Goal: Find specific page/section: Find specific page/section

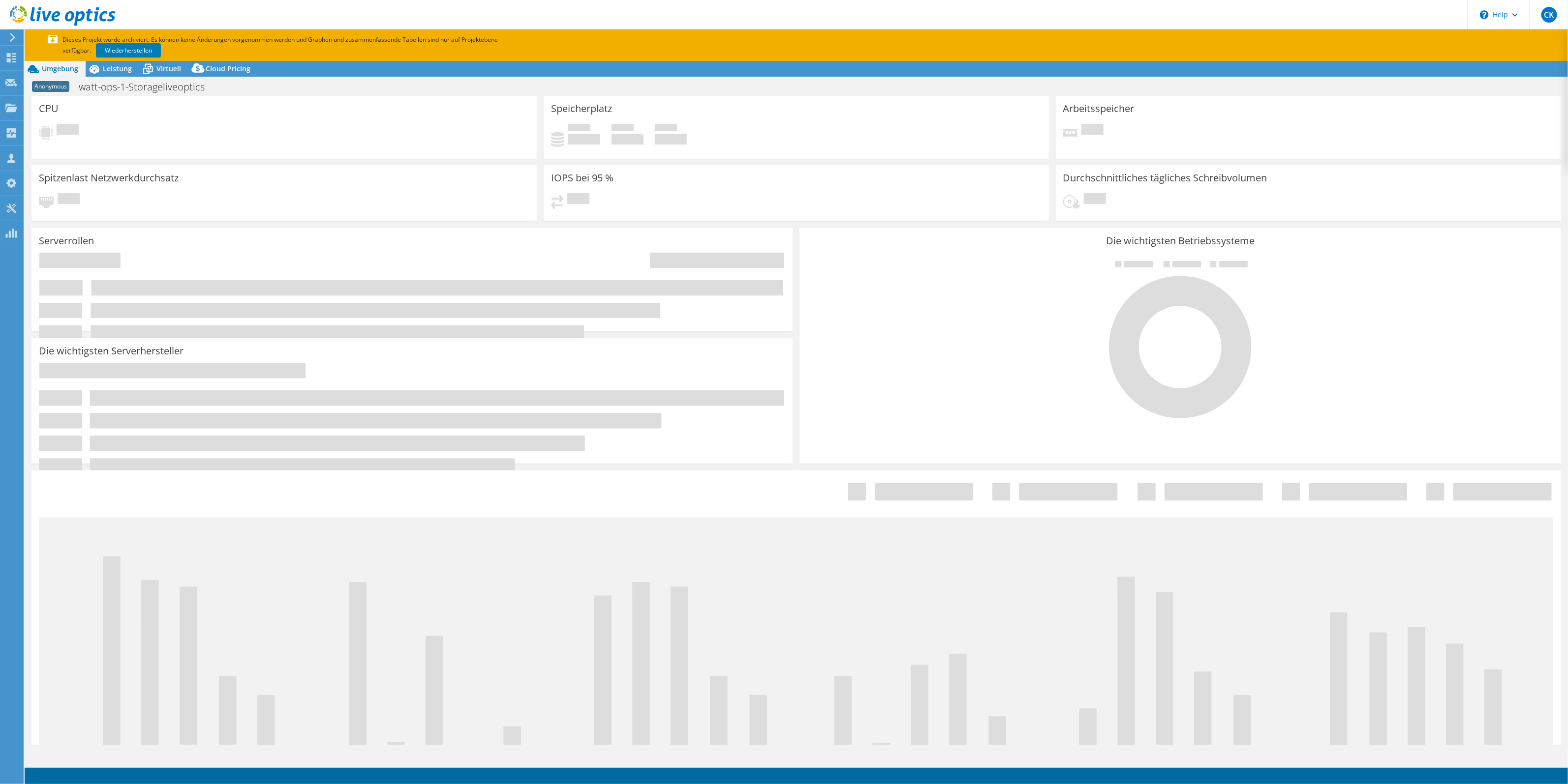
select select "USD"
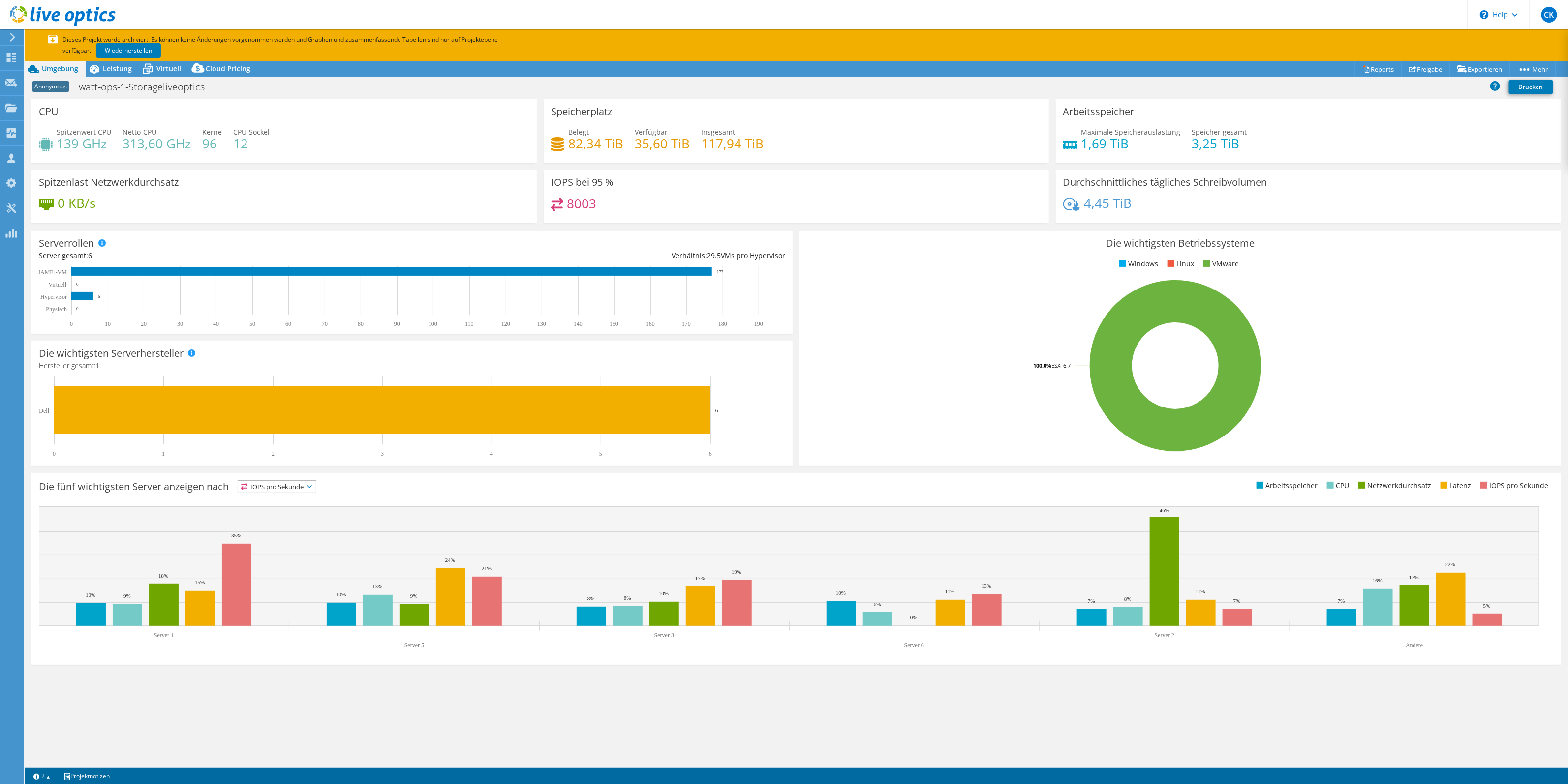
click at [9, 38] on icon at bounding box center [13, 37] width 8 height 9
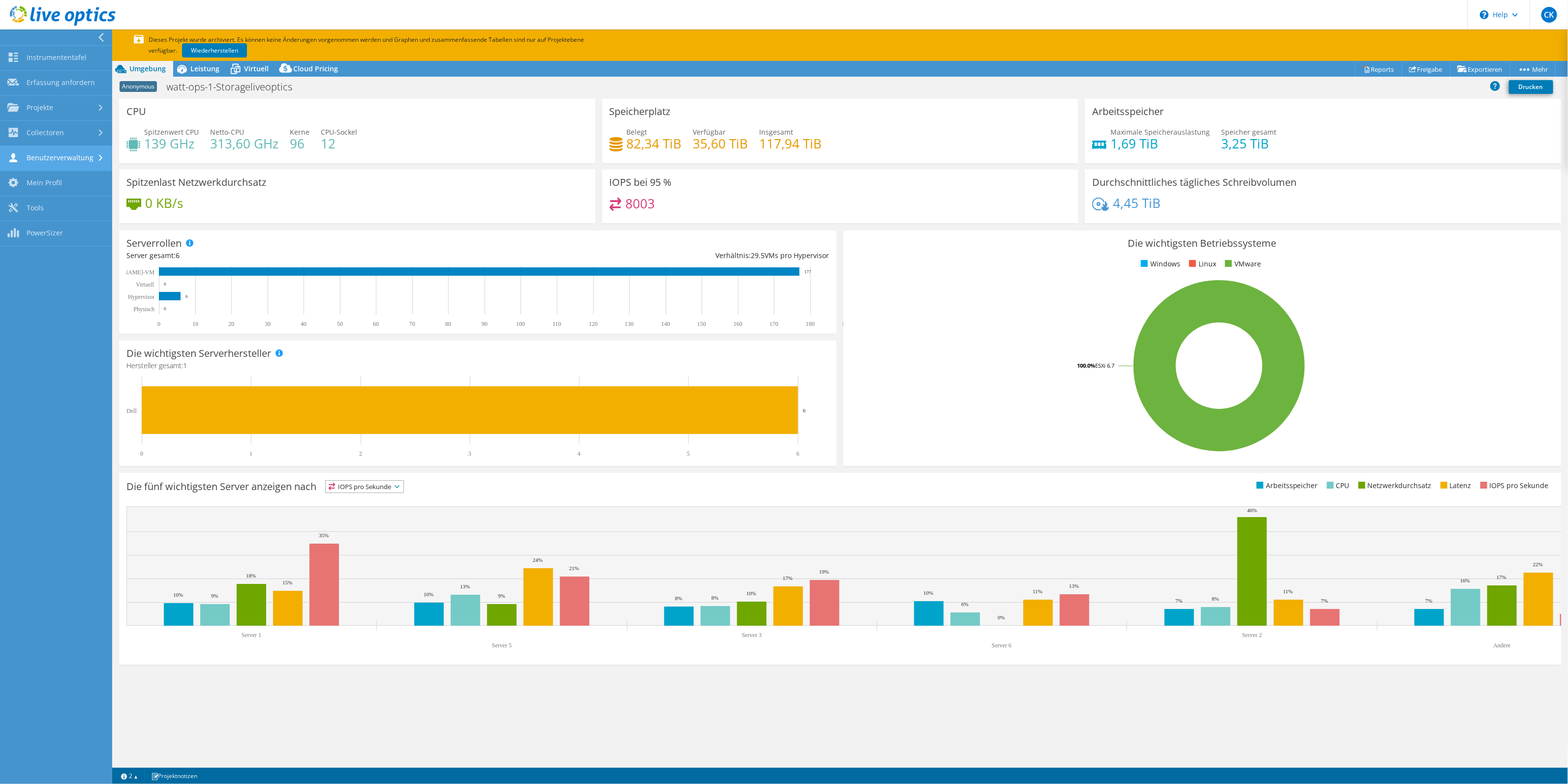
click at [82, 153] on link "Benutzerverwaltung" at bounding box center [56, 159] width 113 height 25
click at [73, 200] on link "Kunden" at bounding box center [56, 209] width 113 height 25
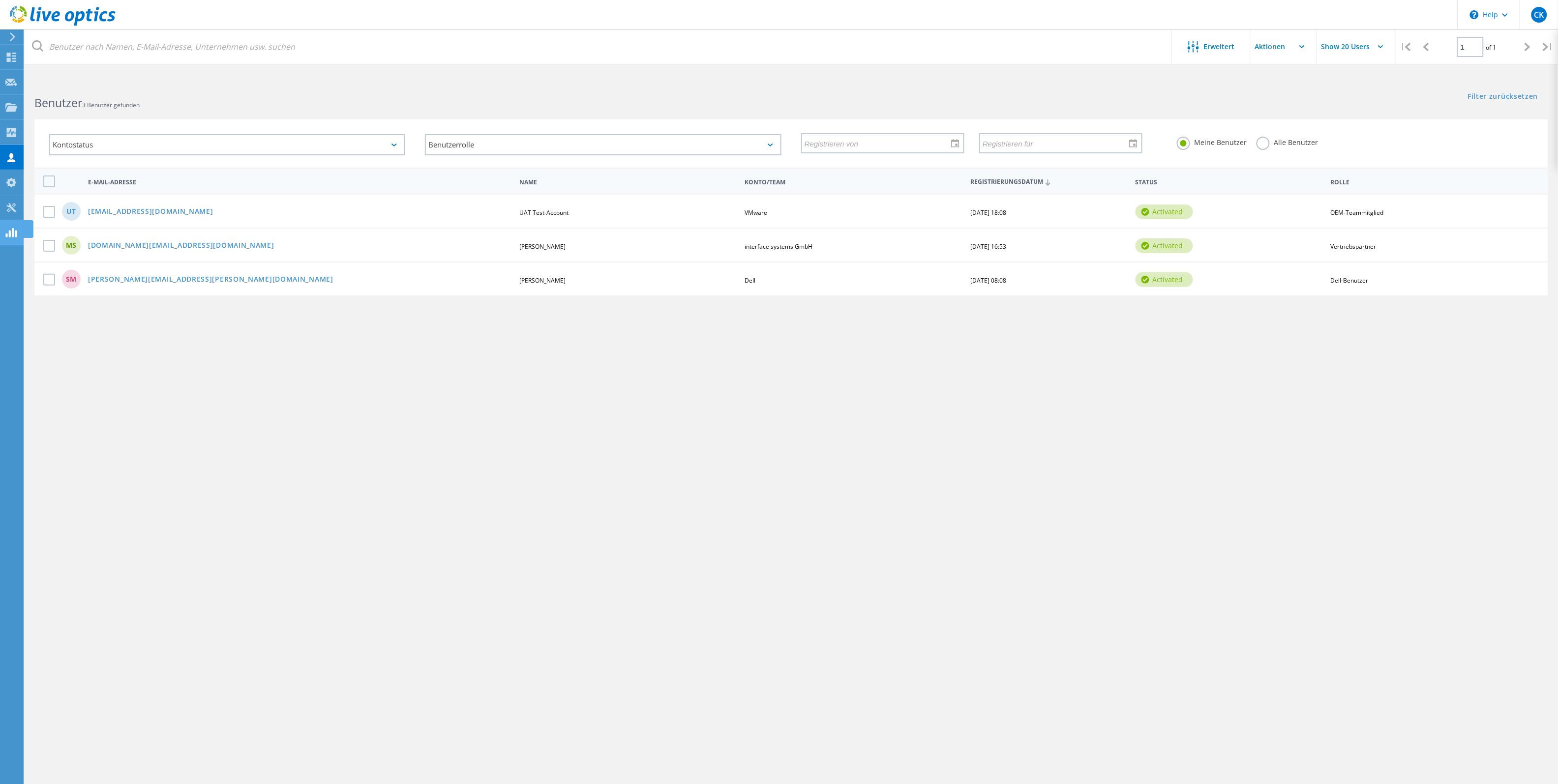
click at [6, 237] on icon at bounding box center [11, 233] width 12 height 9
click at [24, 17] on icon at bounding box center [63, 16] width 106 height 20
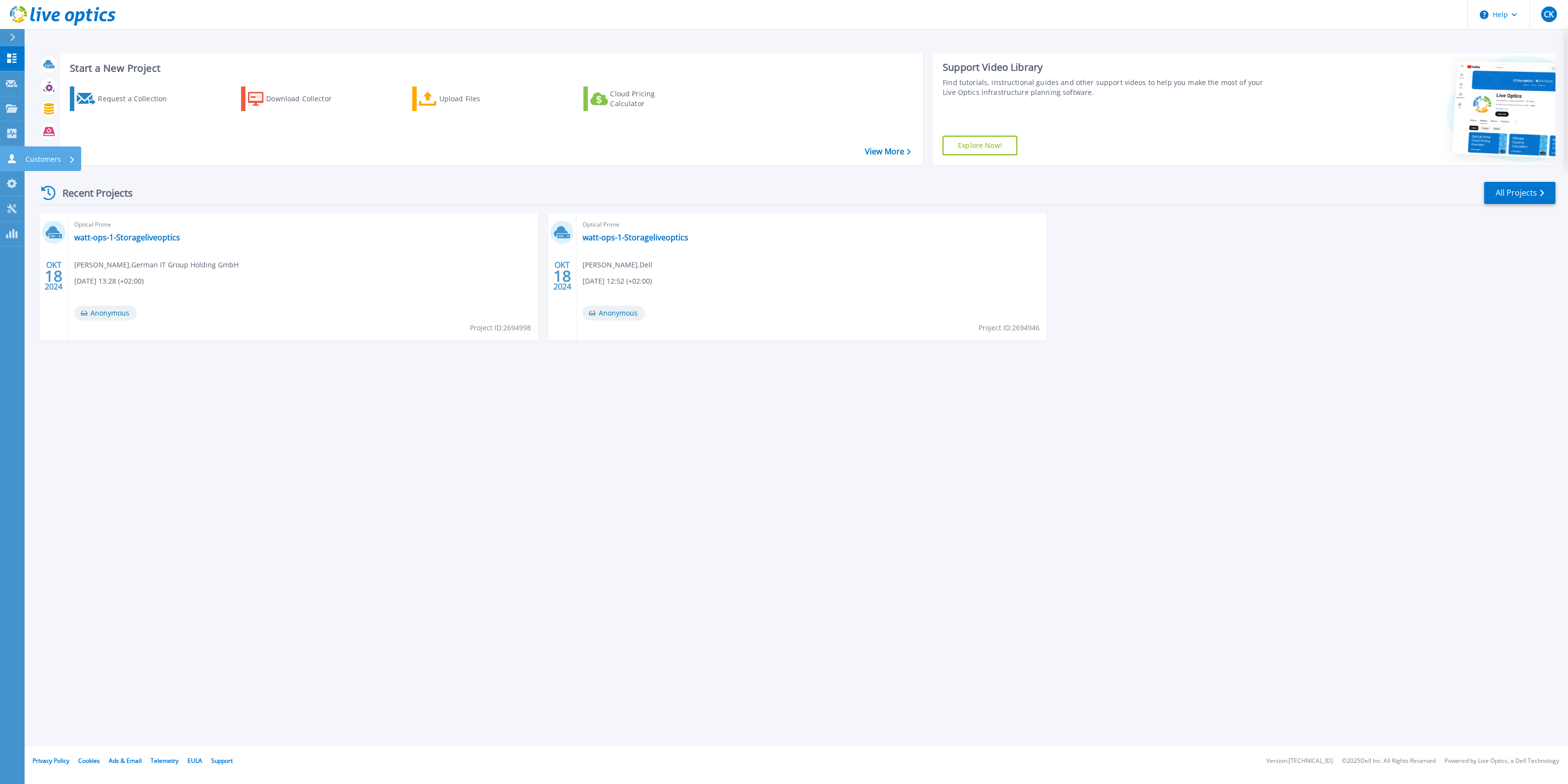
click at [42, 159] on p "Customers" at bounding box center [43, 159] width 35 height 25
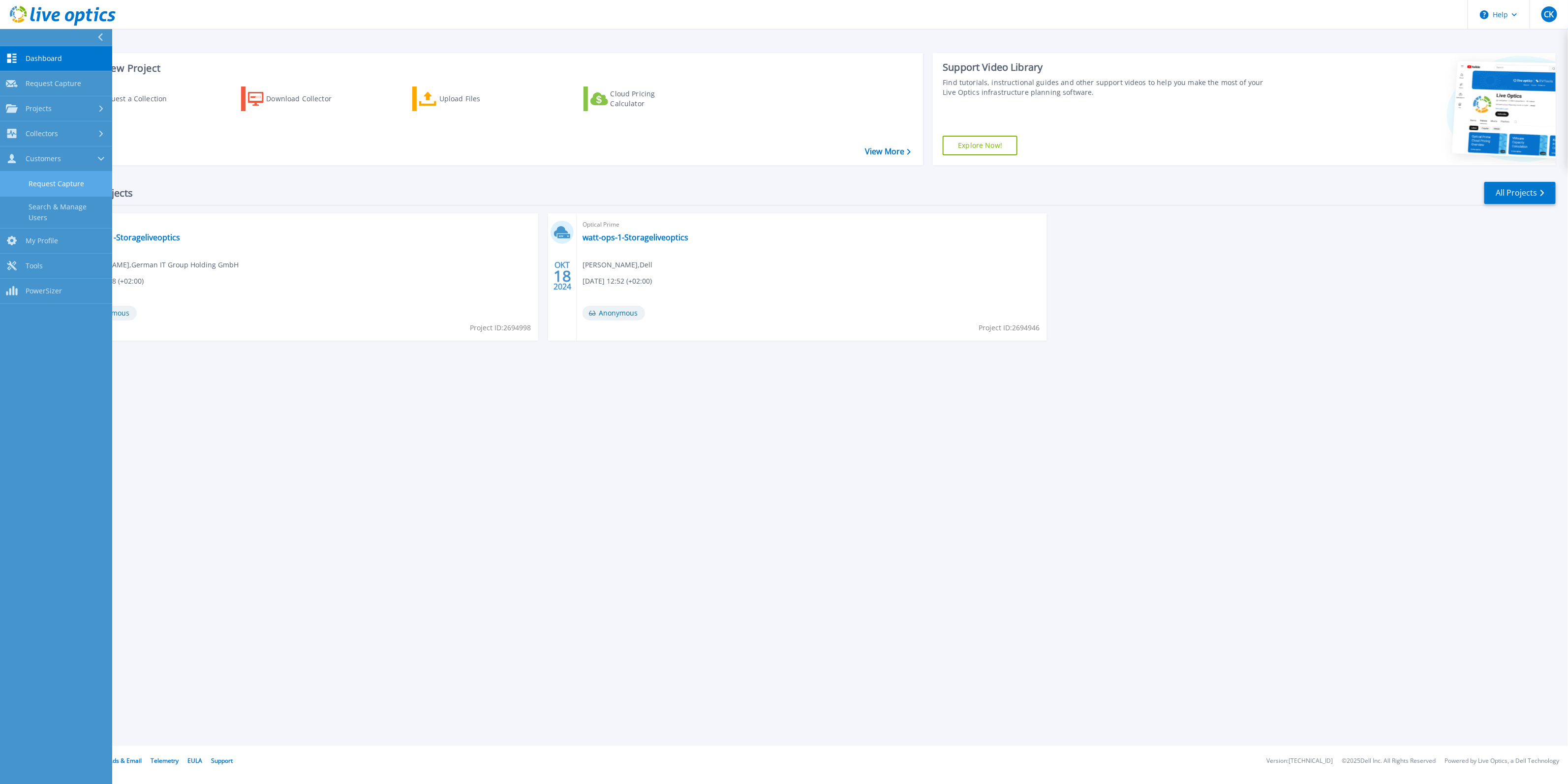
click at [50, 182] on link "Request Capture" at bounding box center [56, 184] width 113 height 25
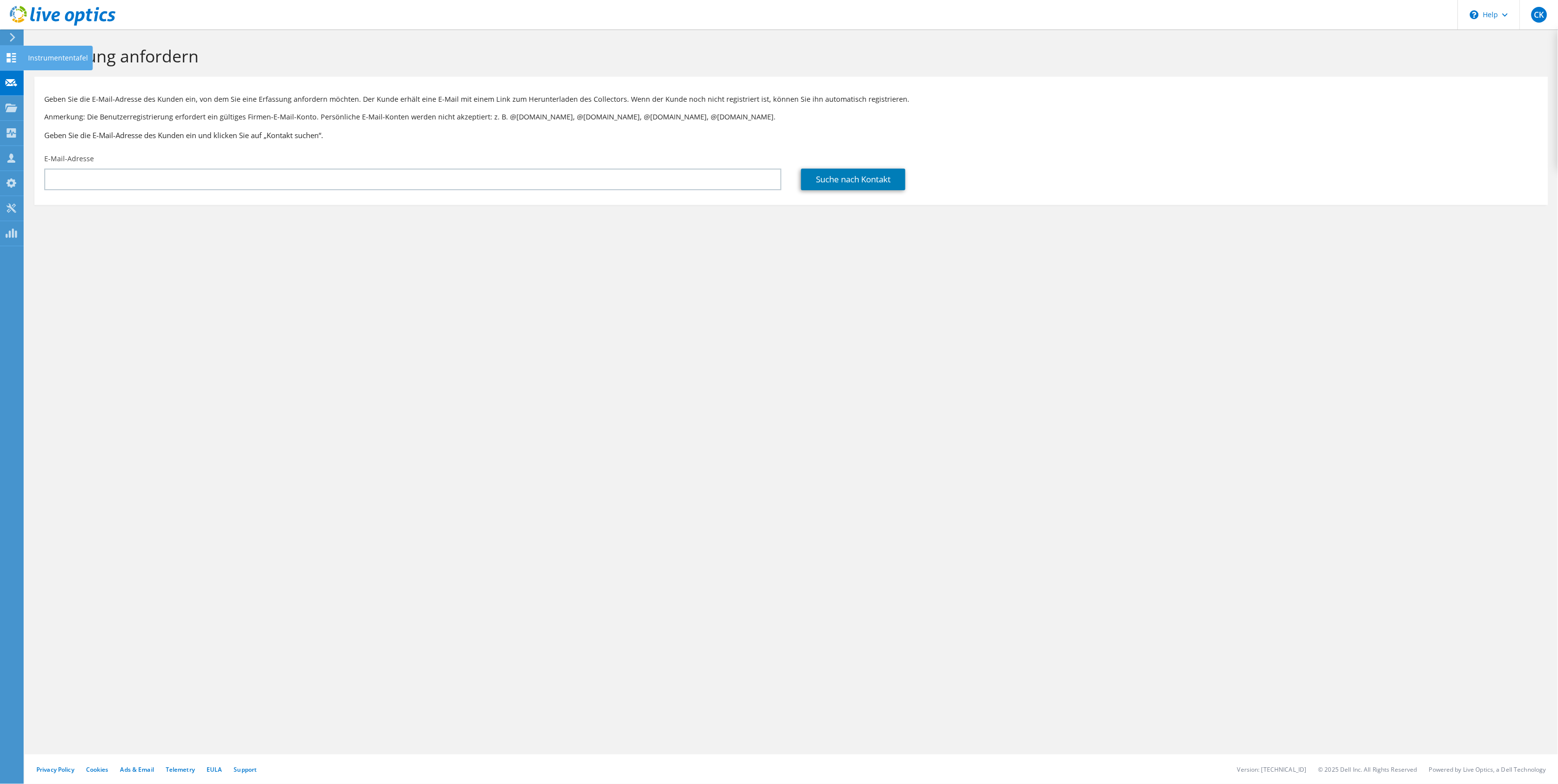
click at [28, 55] on div "Instrumententafel" at bounding box center [58, 57] width 70 height 24
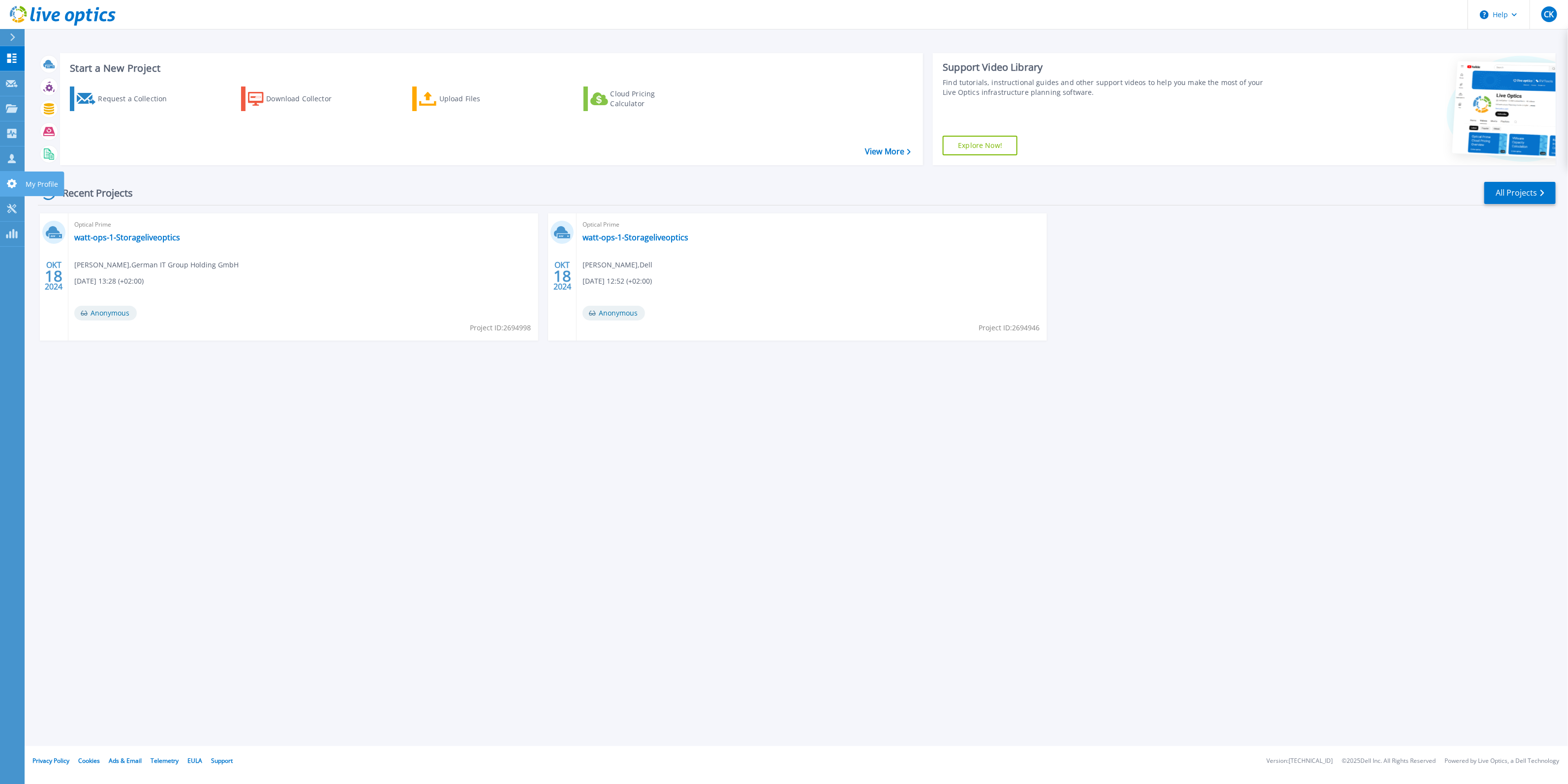
click at [11, 181] on icon at bounding box center [12, 183] width 10 height 9
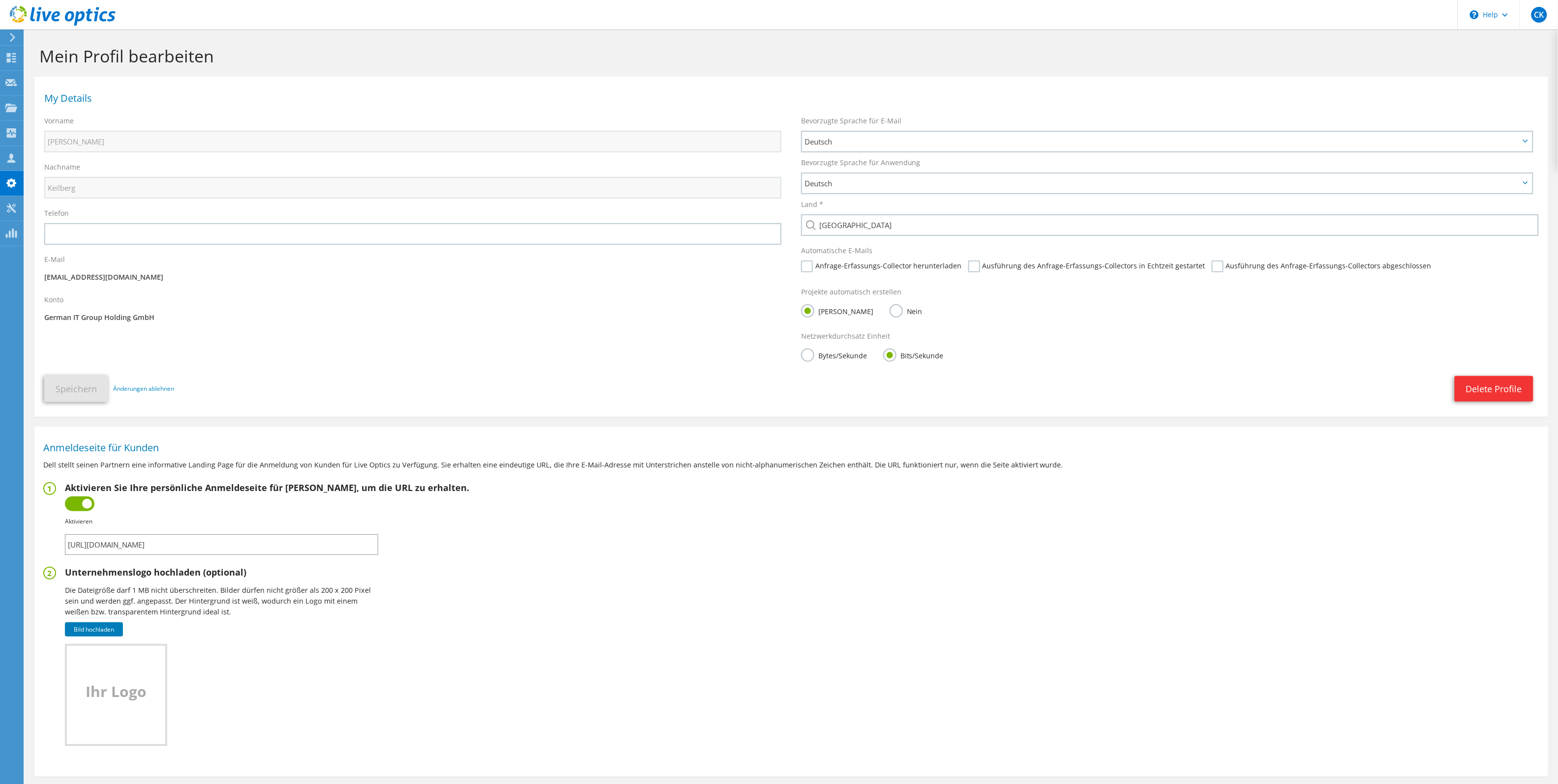
click at [11, 39] on icon at bounding box center [13, 37] width 8 height 9
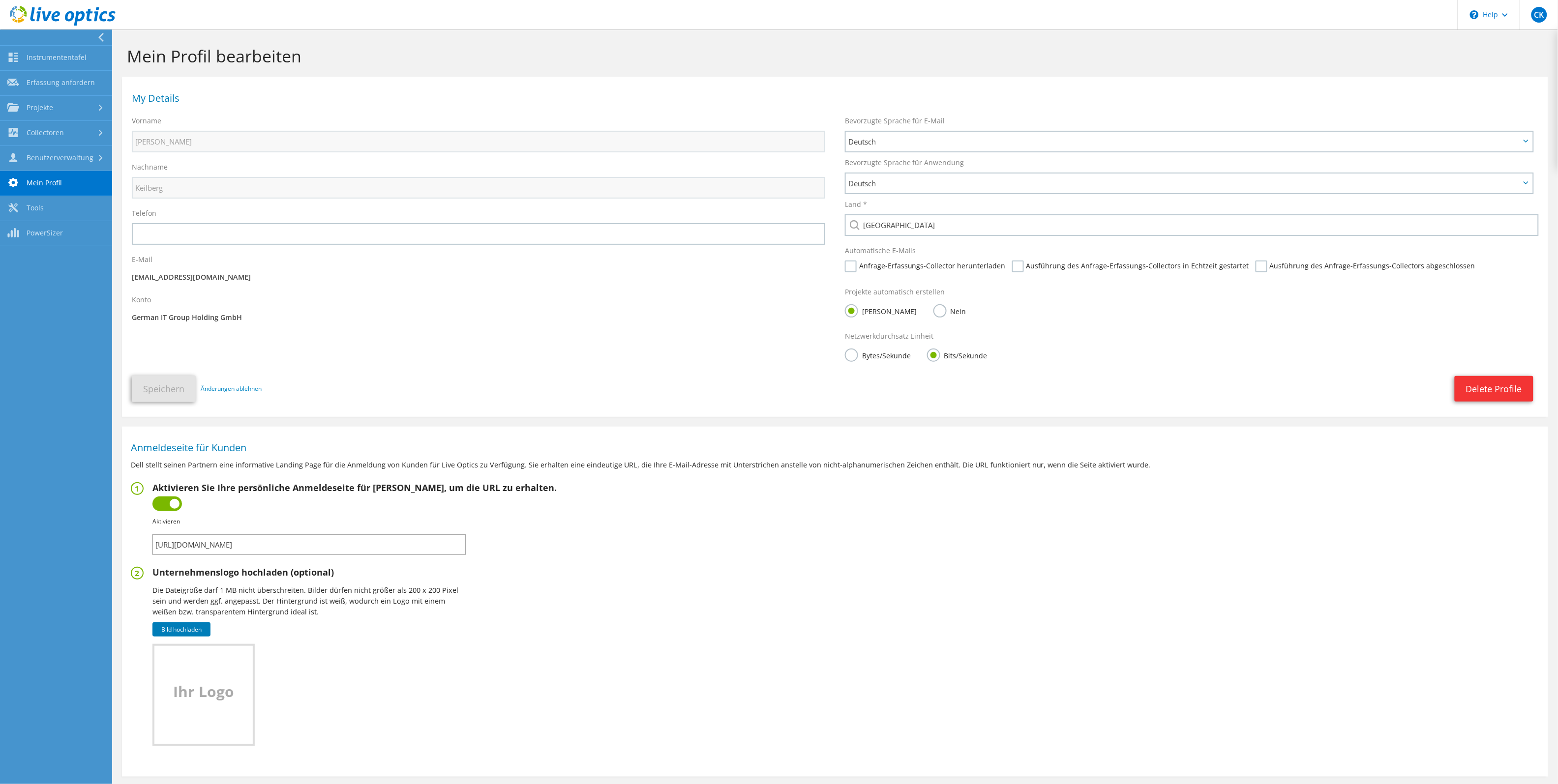
click at [99, 35] on icon at bounding box center [101, 37] width 8 height 9
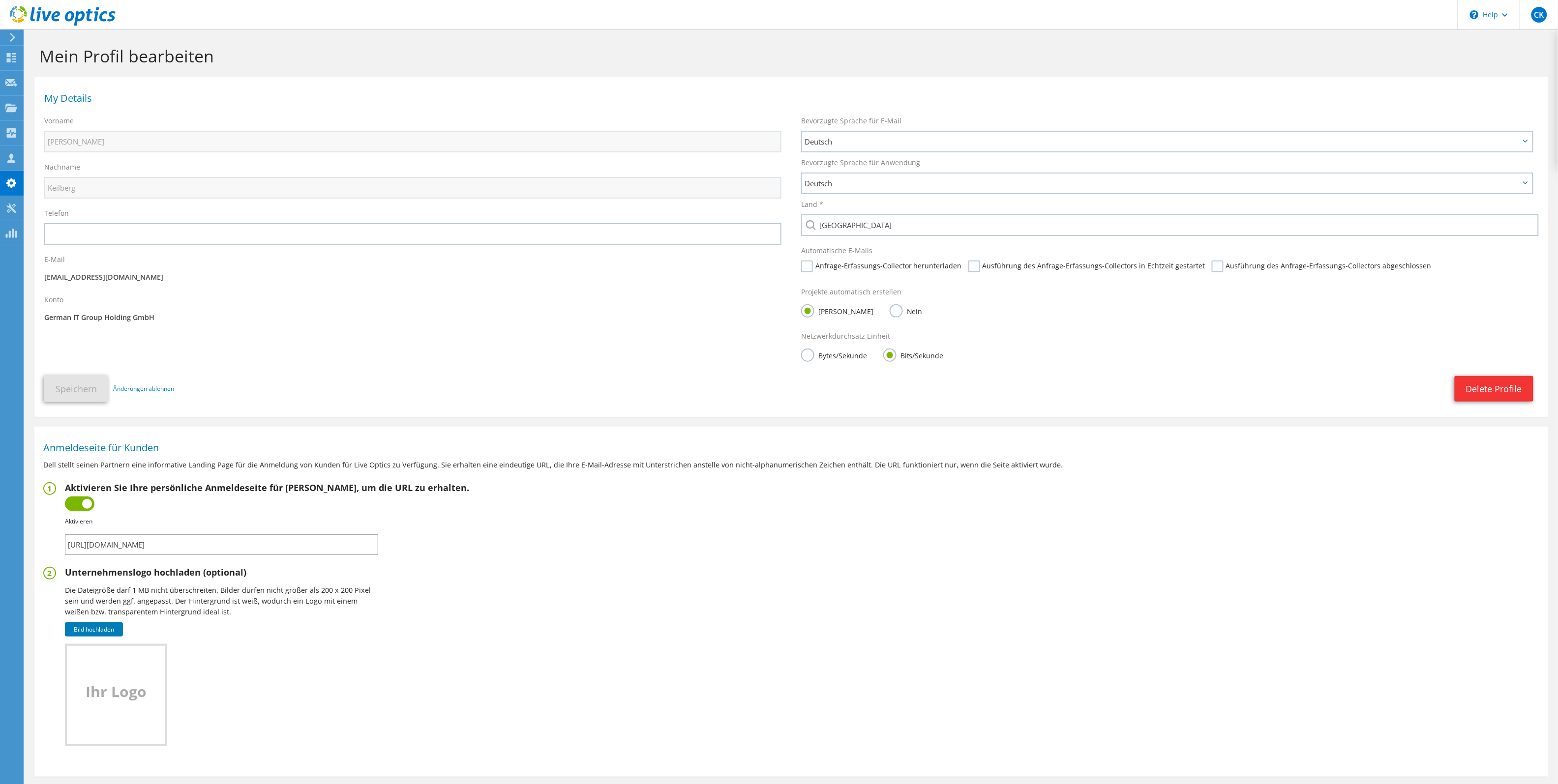
click at [42, 8] on icon at bounding box center [63, 16] width 106 height 20
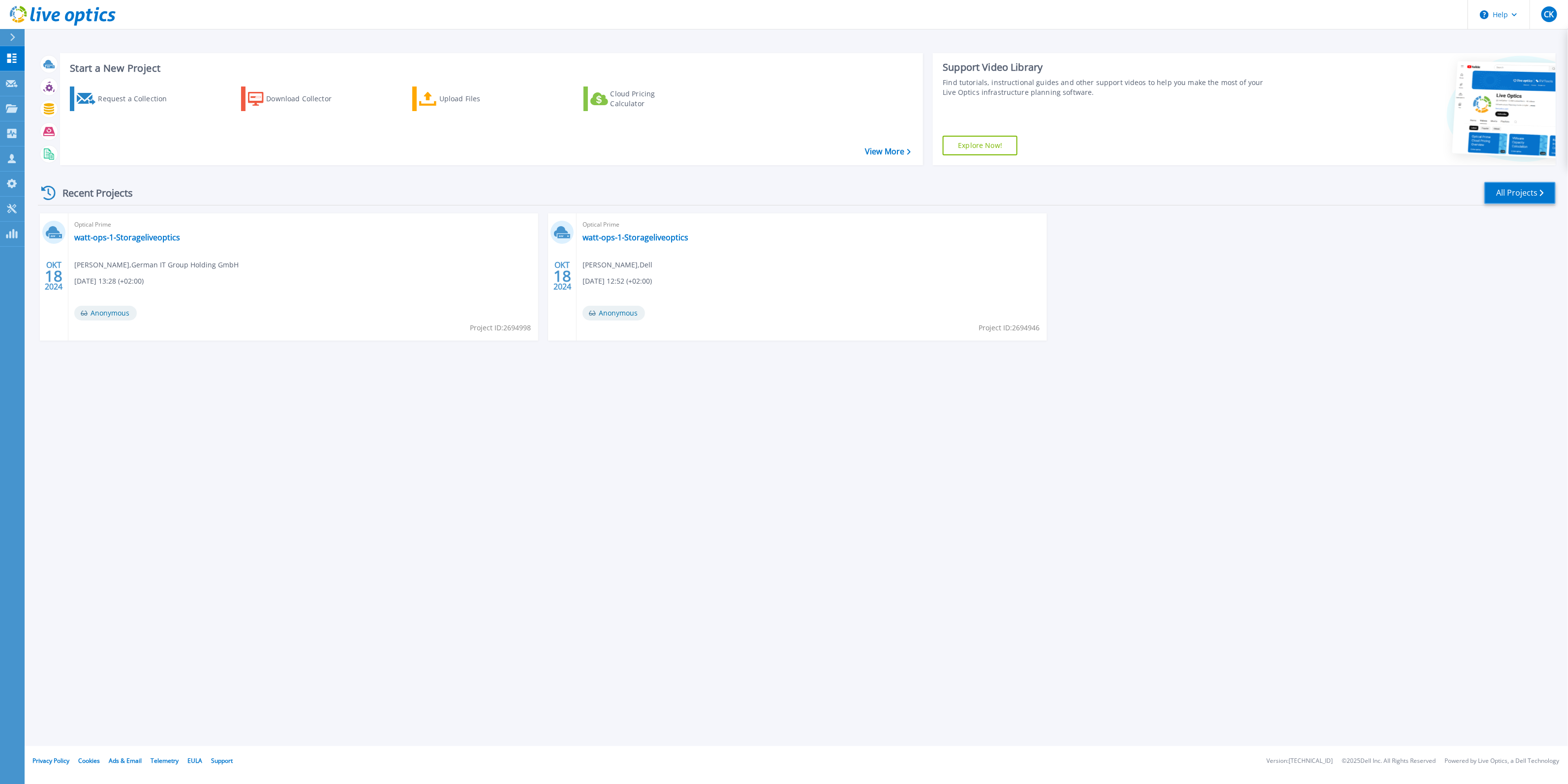
click at [1514, 193] on link "All Projects" at bounding box center [1519, 193] width 71 height 22
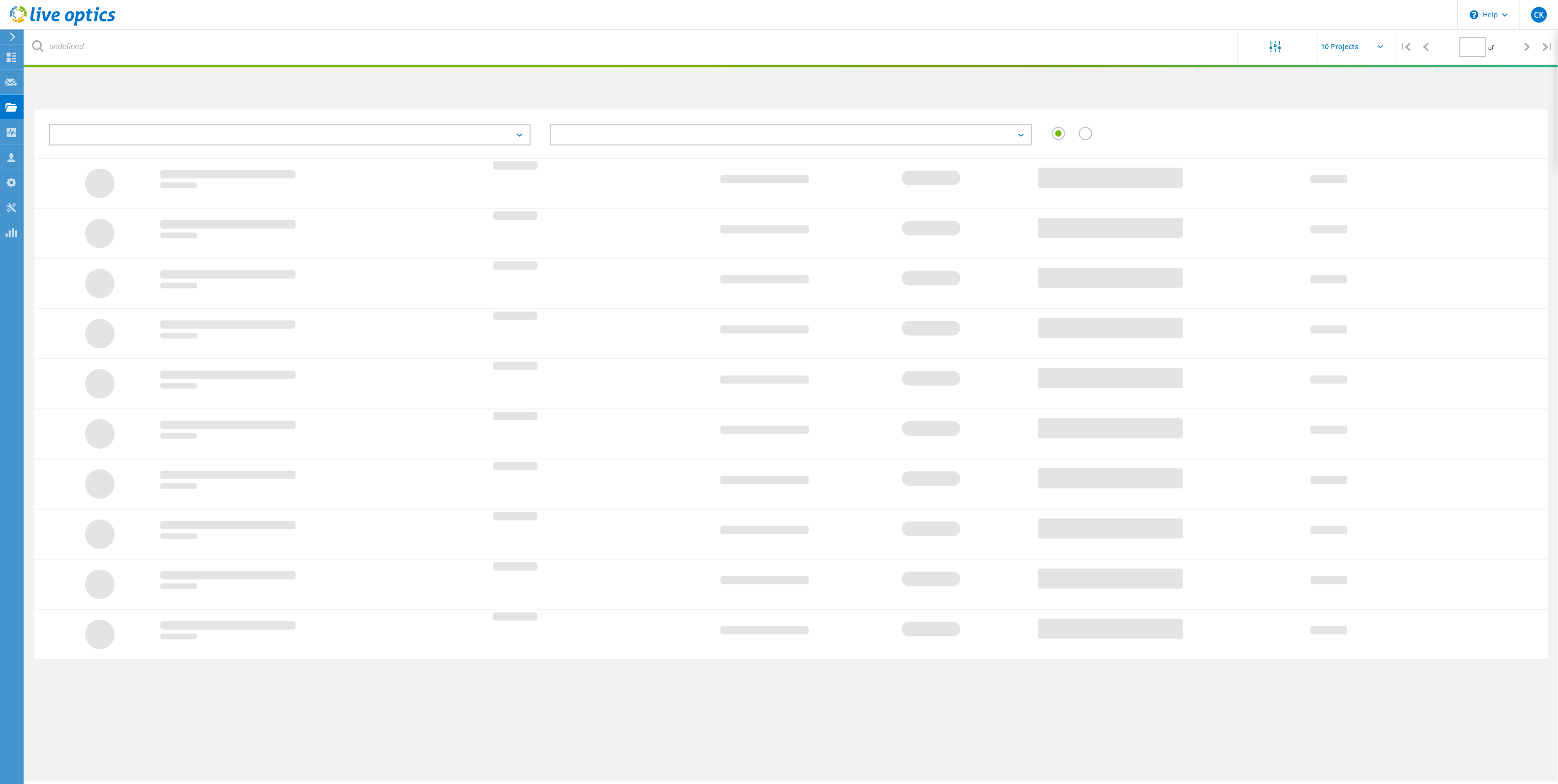
type input "1"
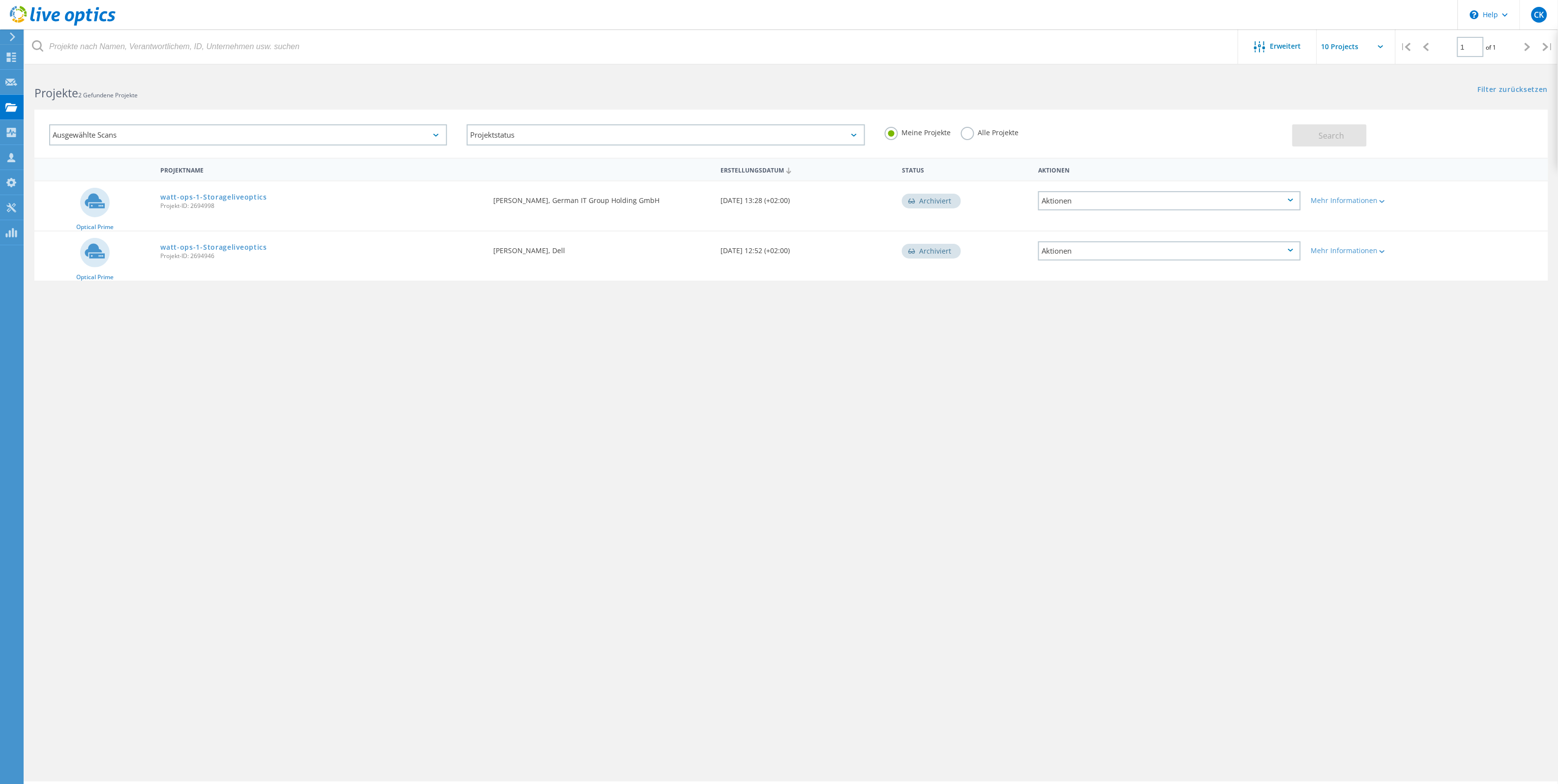
click at [967, 131] on label "Alle Projekte" at bounding box center [989, 131] width 58 height 9
click at [0, 0] on input "Alle Projekte" at bounding box center [0, 0] width 0 height 0
click at [1336, 141] on span "Search" at bounding box center [1332, 135] width 25 height 11
click at [435, 133] on div "Ausgewählte Scans" at bounding box center [249, 134] width 398 height 21
click at [438, 133] on icon at bounding box center [436, 135] width 5 height 3
